Goal: Check status: Check status

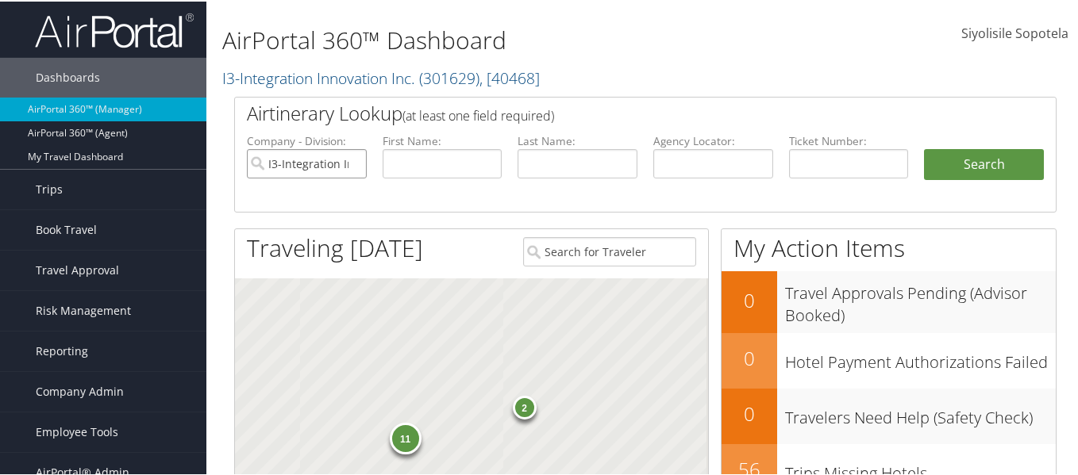
click at [349, 161] on input "I3-Integration Innovation Inc." at bounding box center [307, 162] width 120 height 29
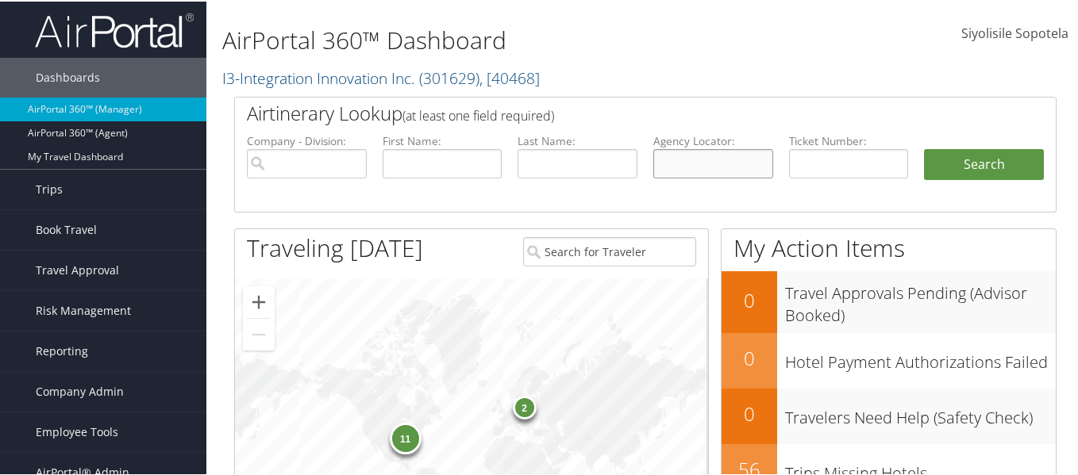
click at [657, 158] on input "text" at bounding box center [713, 162] width 120 height 29
paste input "CJRNQC"
type input "CJRNQC"
click at [924, 148] on button "Search" at bounding box center [984, 164] width 120 height 32
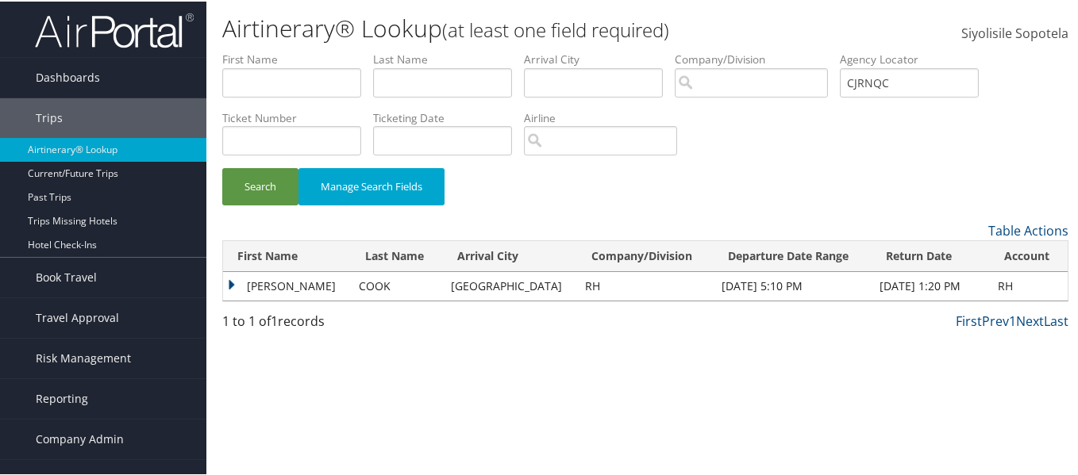
click at [283, 280] on td "AMANDA LINDSEY" at bounding box center [287, 285] width 128 height 29
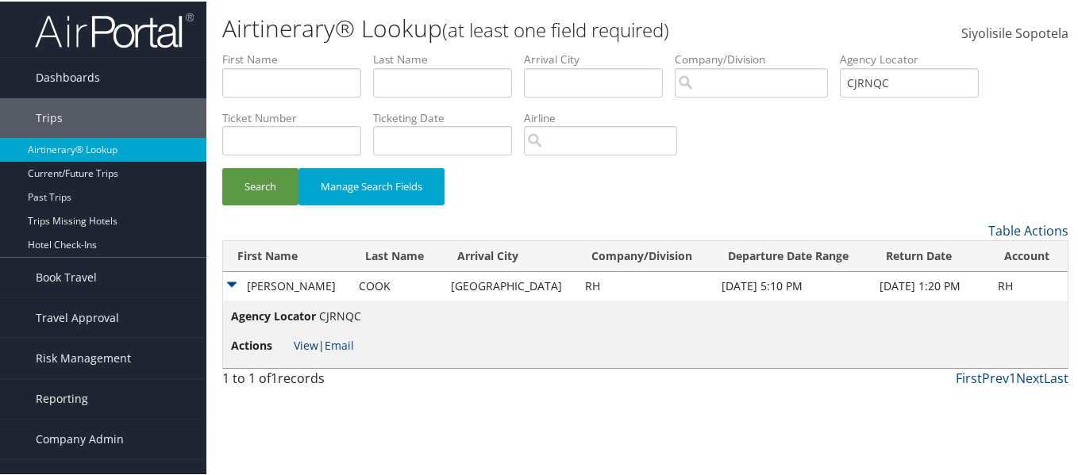
click at [312, 345] on link "View" at bounding box center [306, 343] width 25 height 15
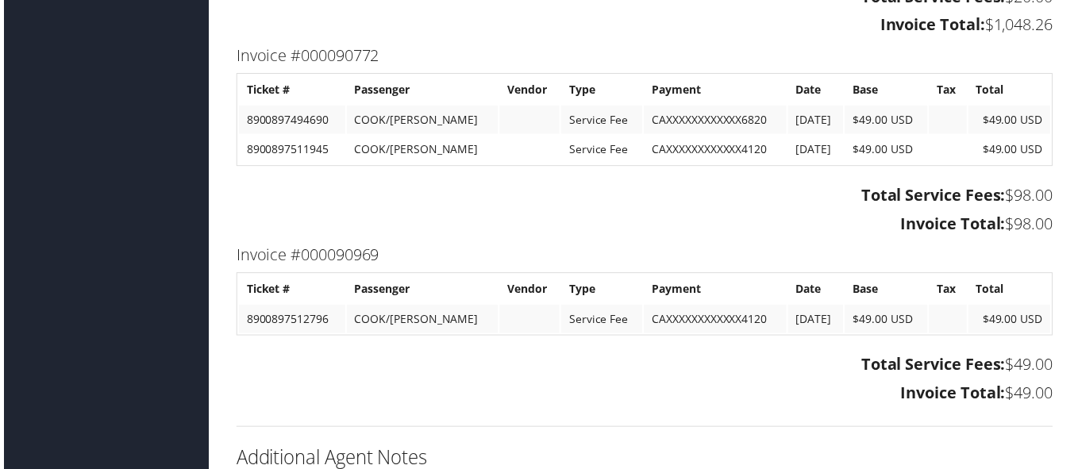
scroll to position [1857, 0]
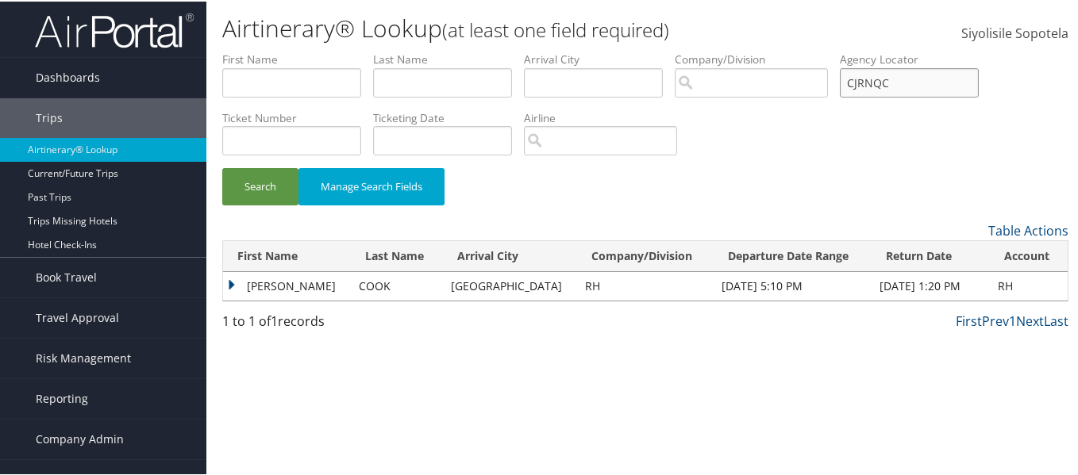
drag, startPoint x: 973, startPoint y: 83, endPoint x: 870, endPoint y: 81, distance: 103.2
click at [870, 50] on ul "First Name Last Name Departure City Arrival City Company/Division Airport/City …" at bounding box center [645, 50] width 846 height 0
click at [306, 135] on input "text" at bounding box center [291, 139] width 139 height 29
paste input "8900897494690"
type input "8900897494690"
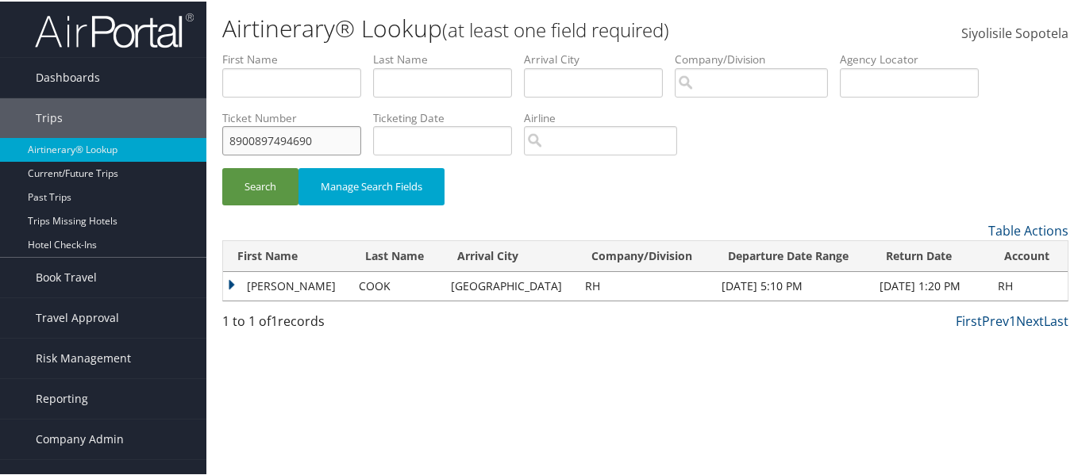
click at [222, 167] on button "Search" at bounding box center [260, 185] width 76 height 37
click at [289, 287] on td "AMANDA LINDSEY" at bounding box center [287, 285] width 128 height 29
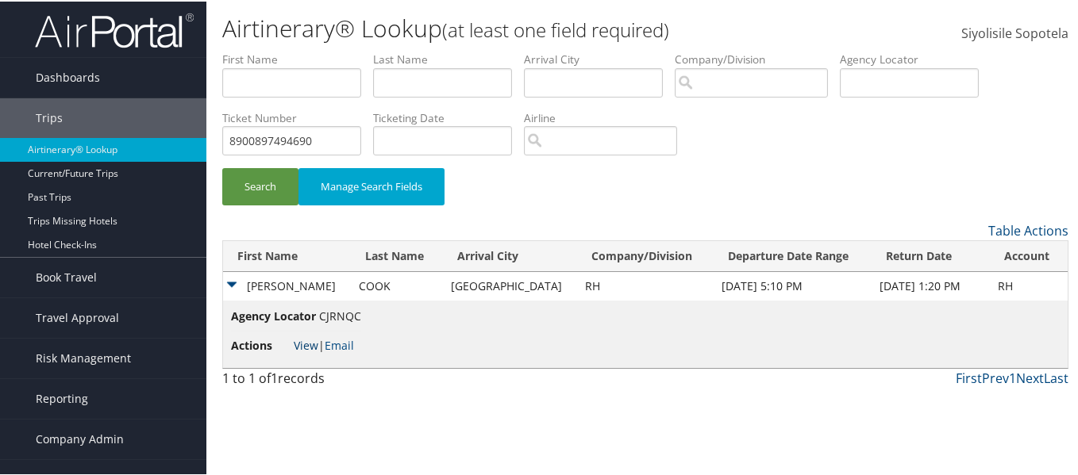
click at [309, 342] on link "View" at bounding box center [306, 343] width 25 height 15
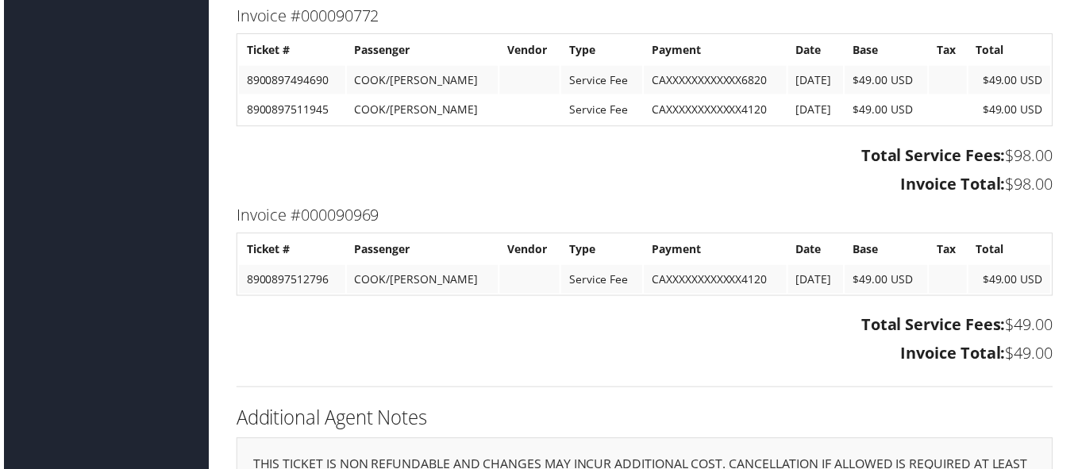
scroll to position [1778, 0]
